Goal: Task Accomplishment & Management: Manage account settings

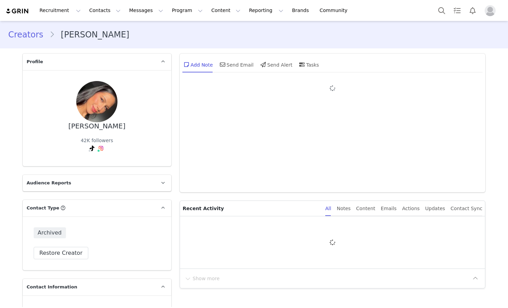
type input "+1 ([GEOGRAPHIC_DATA])"
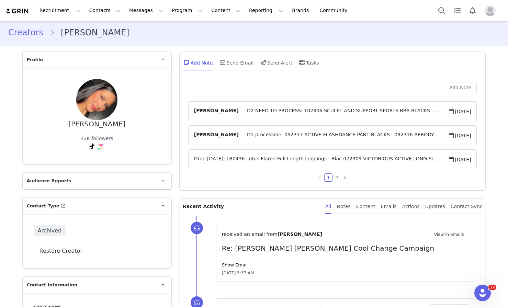
scroll to position [2, 0]
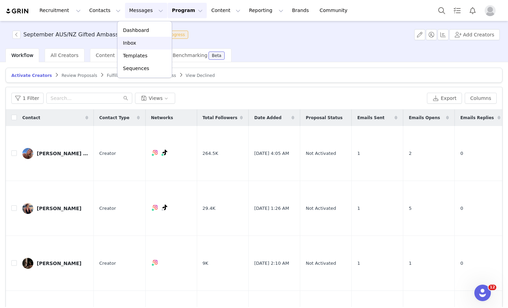
click at [143, 45] on div "Inbox" at bounding box center [145, 42] width 46 height 7
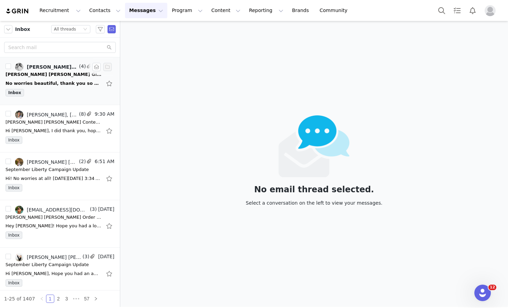
click at [74, 95] on div "Inbox" at bounding box center [59, 94] width 109 height 10
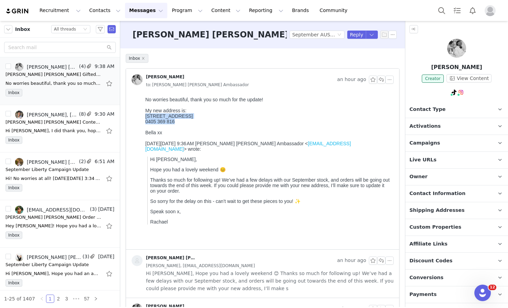
drag, startPoint x: 176, startPoint y: 123, endPoint x: 142, endPoint y: 115, distance: 35.1
click at [142, 115] on html "No worries beautiful, thank you so much for the update! My new address is: Unit…" at bounding box center [267, 171] width 251 height 155
copy div "Unit 904/4 Footbridge Boulevard Wentworth Point NSW 2127 0405 369 816"
click at [440, 67] on p "Isabella Manieri" at bounding box center [456, 67] width 103 height 8
click at [453, 55] on img at bounding box center [456, 48] width 19 height 19
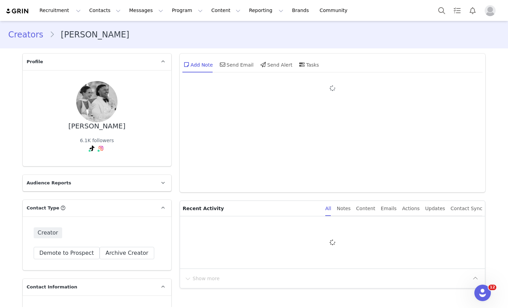
type input "+61 ([GEOGRAPHIC_DATA])"
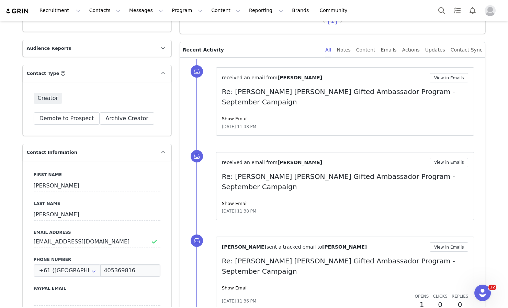
scroll to position [167, 0]
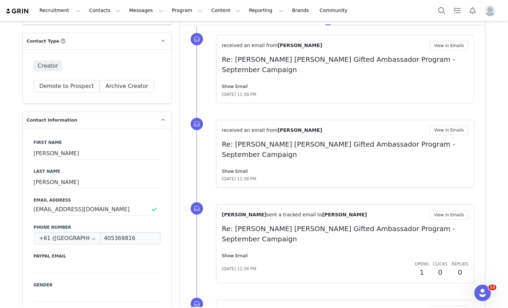
click at [203, 144] on div "received an email from Isabella Manieri View in Emails Re: Lorna Jane Gifted Am…" at bounding box center [340, 154] width 289 height 85
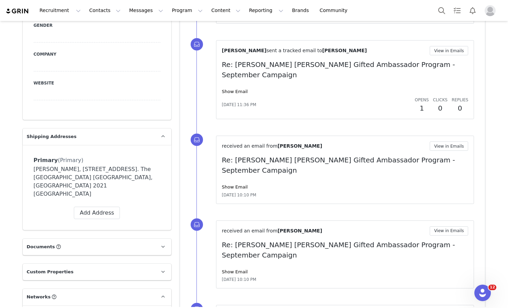
scroll to position [428, 0]
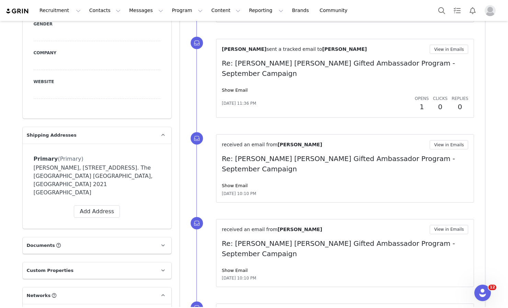
click at [108, 177] on div "Isabella Manieri, 6/168 Oxford Street. The Ivory Room Paddington, New South Wal…" at bounding box center [97, 180] width 127 height 33
click at [161, 134] on icon at bounding box center [163, 135] width 4 height 4
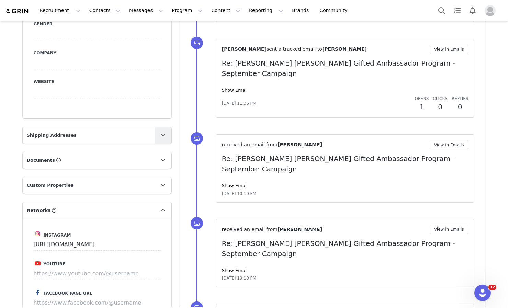
click at [161, 134] on icon at bounding box center [163, 135] width 4 height 4
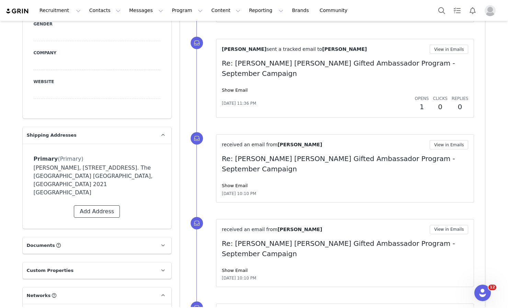
click at [101, 205] on button "Add Address" at bounding box center [97, 211] width 46 height 12
select select
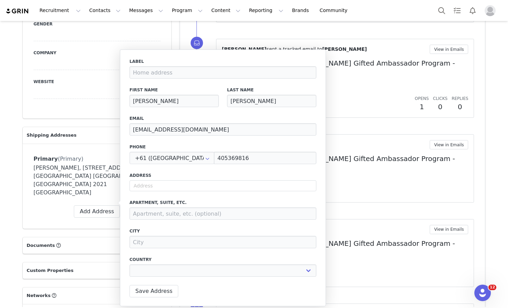
click at [97, 177] on div "Isabella Manieri, 6/168 Oxford Street. The Ivory Room Paddington, New South Wal…" at bounding box center [97, 180] width 127 height 33
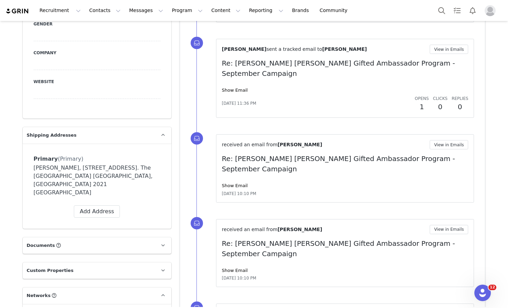
click at [101, 171] on div "Isabella Manieri, 6/168 Oxford Street. The Ivory Room Paddington, New South Wal…" at bounding box center [97, 180] width 127 height 33
click at [103, 173] on div "Isabella Manieri, 6/168 Oxford Street. The Ivory Room Paddington, New South Wal…" at bounding box center [97, 180] width 127 height 33
click at [103, 205] on button "Add Address" at bounding box center [97, 211] width 46 height 12
select select
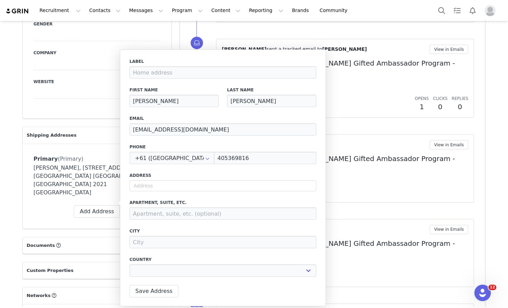
click at [95, 170] on div "Isabella Manieri, 6/168 Oxford Street. The Ivory Room Paddington, New South Wal…" at bounding box center [97, 180] width 127 height 33
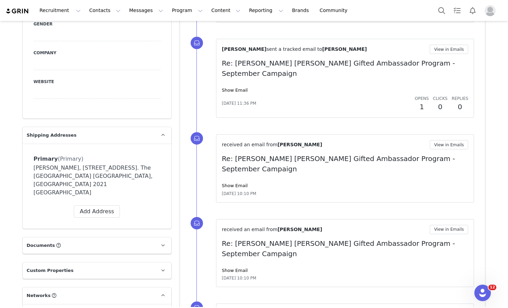
scroll to position [460, 0]
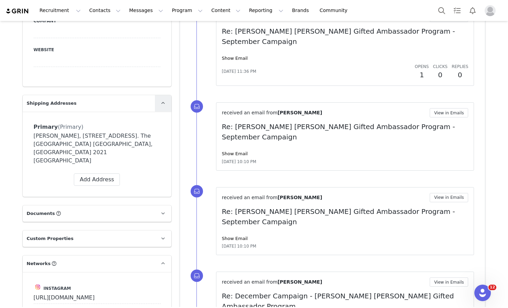
click at [156, 105] on link at bounding box center [163, 103] width 16 height 16
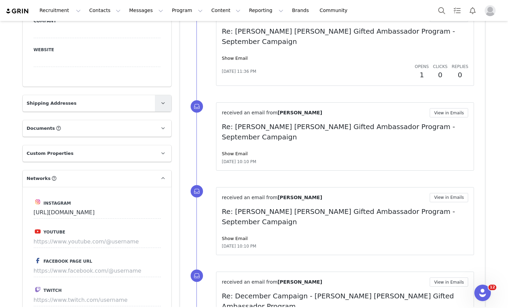
click at [156, 105] on link at bounding box center [163, 103] width 16 height 16
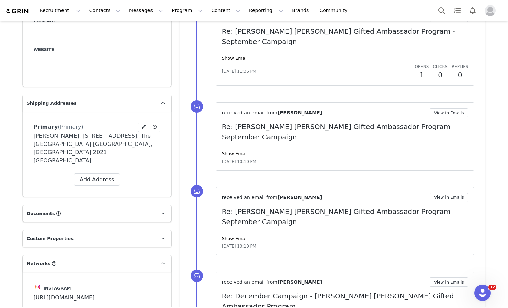
click at [48, 127] on span "Primary" at bounding box center [46, 127] width 24 height 7
click at [142, 126] on icon at bounding box center [143, 127] width 4 height 4
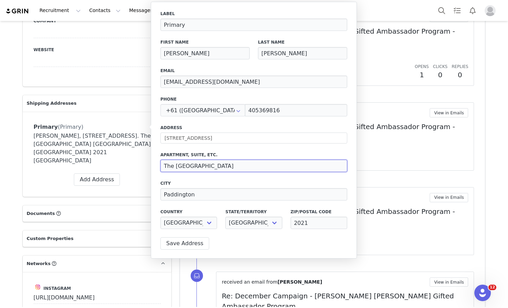
drag, startPoint x: 214, startPoint y: 164, endPoint x: 151, endPoint y: 164, distance: 62.5
click at [151, 164] on div "Label Primary First Name Isabella Last Name Manieri Email isabellamanieri@gmail…" at bounding box center [254, 130] width 206 height 257
drag, startPoint x: 219, startPoint y: 139, endPoint x: 153, endPoint y: 139, distance: 66.6
click at [153, 139] on div "Label Primary First Name Isabella Last Name Manieri Email isabellamanieri@gmail…" at bounding box center [254, 130] width 206 height 257
paste input "Unit 904/4 Footbridge Boulevard"
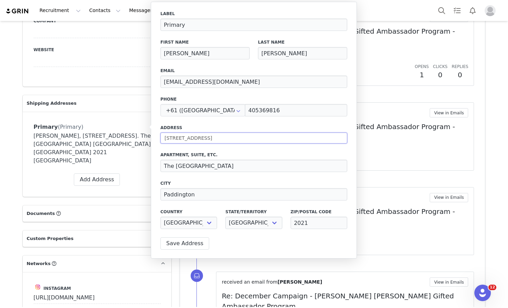
type input "Unit 904/4 Footbridge Boulevard"
select select
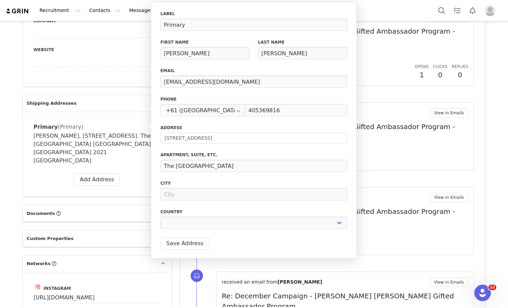
type input "4 Footbridge Bvd"
type input "Wentworth Point"
select select "[object Object]"
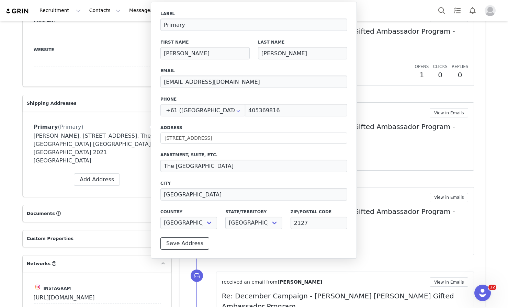
click at [196, 244] on button "Save Address" at bounding box center [184, 243] width 49 height 12
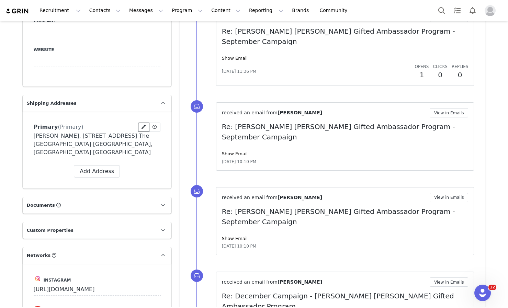
click at [141, 127] on icon at bounding box center [143, 127] width 4 height 4
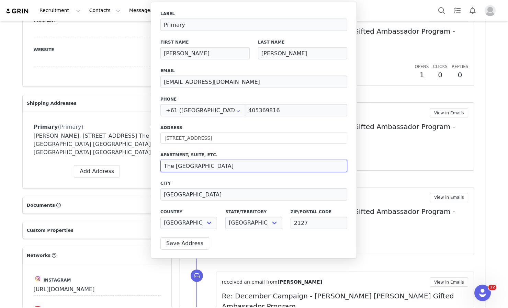
drag, startPoint x: 217, startPoint y: 166, endPoint x: 139, endPoint y: 165, distance: 77.2
click at [140, 165] on body "Recruitment Recruitment Creator Search Curated Lists Landing Pages Web Extensio…" at bounding box center [254, 154] width 508 height 308
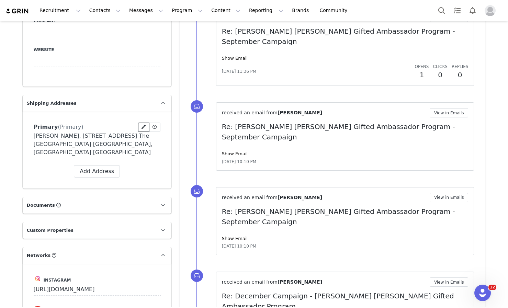
click at [141, 128] on icon at bounding box center [143, 127] width 4 height 4
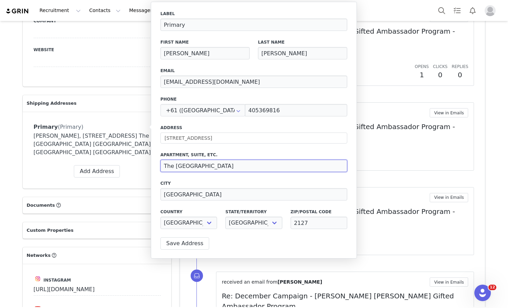
click at [190, 163] on input "The Ivory Room" at bounding box center [253, 166] width 187 height 12
drag, startPoint x: 206, startPoint y: 164, endPoint x: 159, endPoint y: 164, distance: 46.7
click at [159, 164] on div "Label Primary First Name Isabella Last Name Manieri Email isabellamanieri@gmail…" at bounding box center [254, 130] width 206 height 257
click at [180, 244] on button "Save Address" at bounding box center [184, 243] width 49 height 12
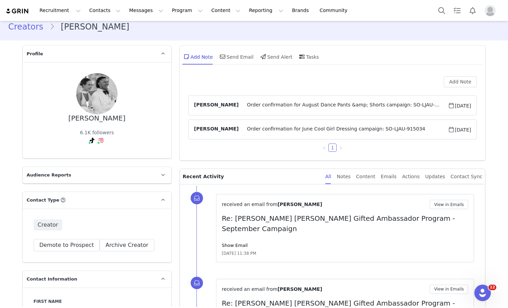
scroll to position [0, 0]
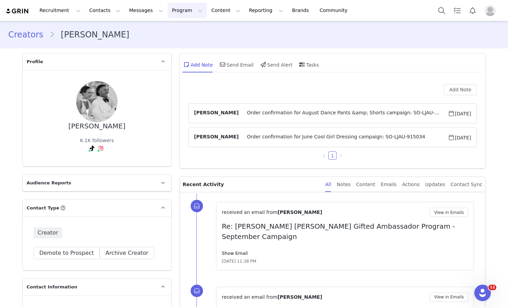
click at [168, 14] on button "Program Program" at bounding box center [187, 10] width 39 height 15
click at [168, 27] on p "Activations" at bounding box center [175, 30] width 26 height 7
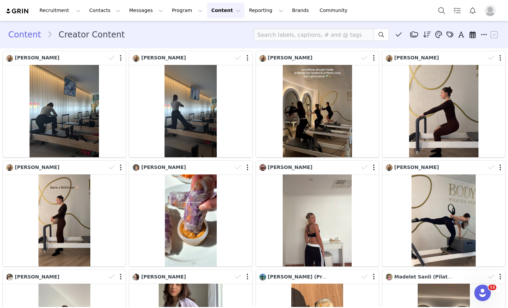
scroll to position [120, 0]
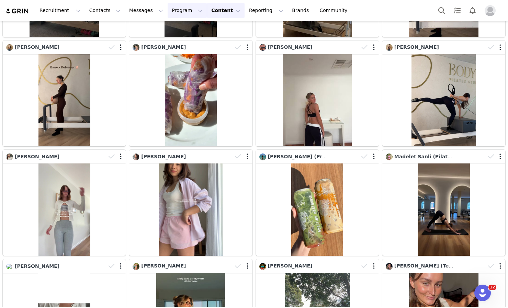
click at [183, 9] on button "Program Program" at bounding box center [187, 10] width 39 height 15
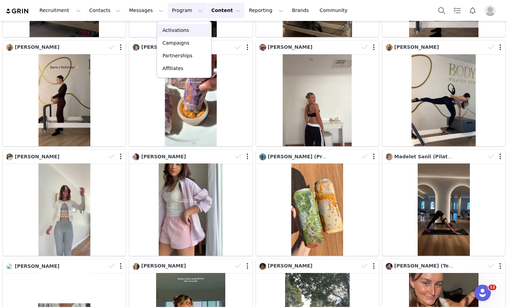
click at [186, 28] on p "Activations" at bounding box center [175, 30] width 26 height 7
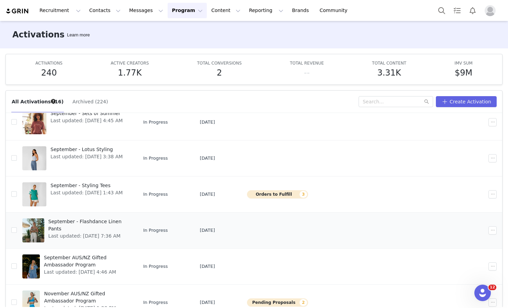
scroll to position [150, 0]
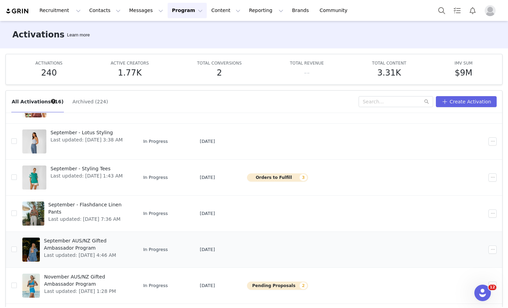
click at [83, 241] on span "September AUS/NZ Gifted Ambassador Program" at bounding box center [86, 244] width 84 height 14
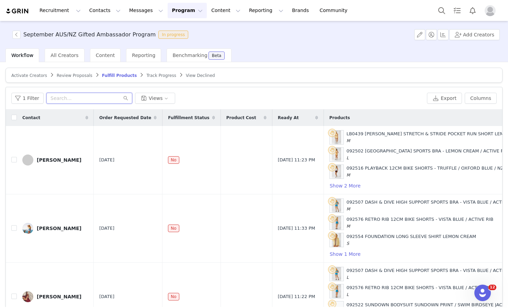
click at [69, 98] on input "text" at bounding box center [89, 98] width 86 height 11
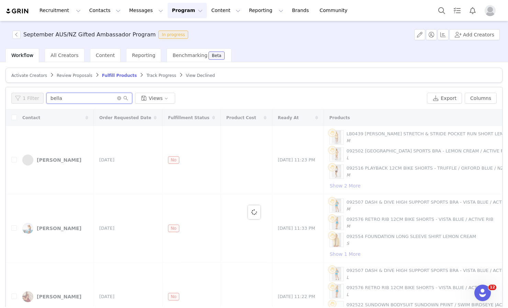
type input "bella"
drag, startPoint x: 76, startPoint y: 133, endPoint x: 89, endPoint y: 151, distance: 21.6
click at [78, 136] on div at bounding box center [254, 212] width 496 height 205
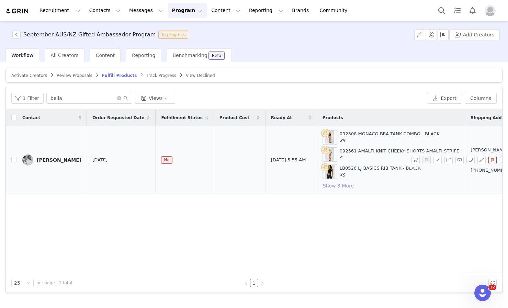
click at [327, 185] on button "Show 3 More" at bounding box center [338, 186] width 32 height 8
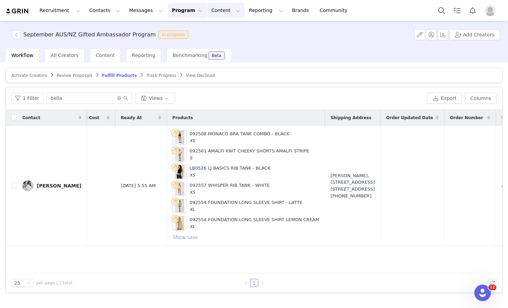
scroll to position [0, 150]
drag, startPoint x: 83, startPoint y: 97, endPoint x: 9, endPoint y: 89, distance: 74.9
click at [9, 89] on div "1 Filter bella Views Export Columns" at bounding box center [254, 98] width 496 height 22
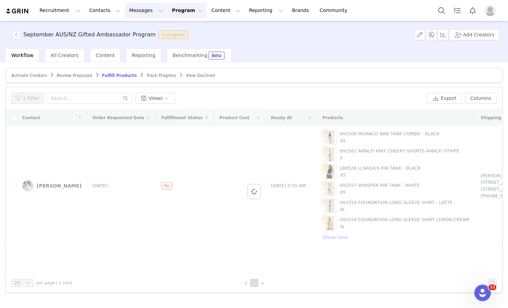
click at [143, 12] on button "Messages Messages" at bounding box center [146, 10] width 42 height 15
click at [136, 43] on div "Inbox" at bounding box center [145, 42] width 46 height 7
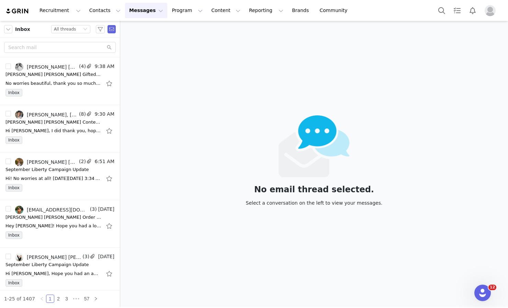
click at [150, 12] on button "Messages Messages" at bounding box center [146, 10] width 42 height 15
click at [151, 44] on div "Inbox" at bounding box center [145, 42] width 46 height 7
